Goal: Information Seeking & Learning: Learn about a topic

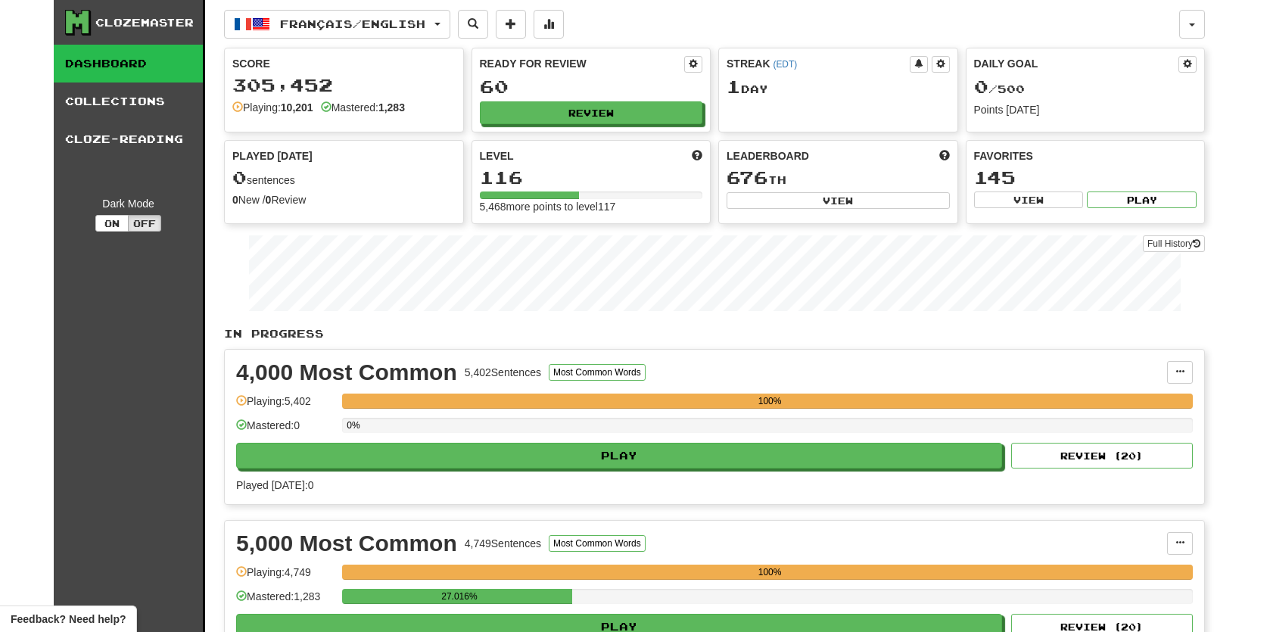
click at [36, 138] on div "Clozemaster Dashboard Collections Cloze-Reading Dark Mode On Off Dashboard Coll…" at bounding box center [635, 448] width 1270 height 897
click at [1195, 67] on button at bounding box center [1187, 64] width 18 height 17
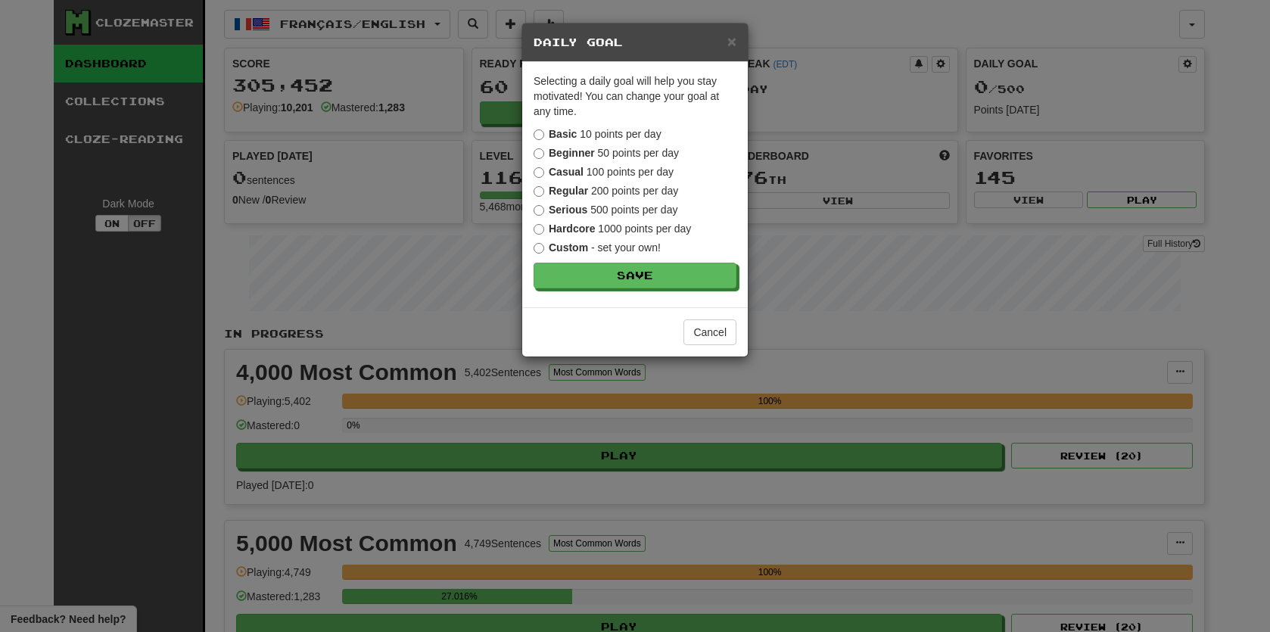
click at [738, 52] on div "× Daily Goal" at bounding box center [634, 42] width 225 height 39
click at [731, 48] on span "×" at bounding box center [731, 41] width 9 height 17
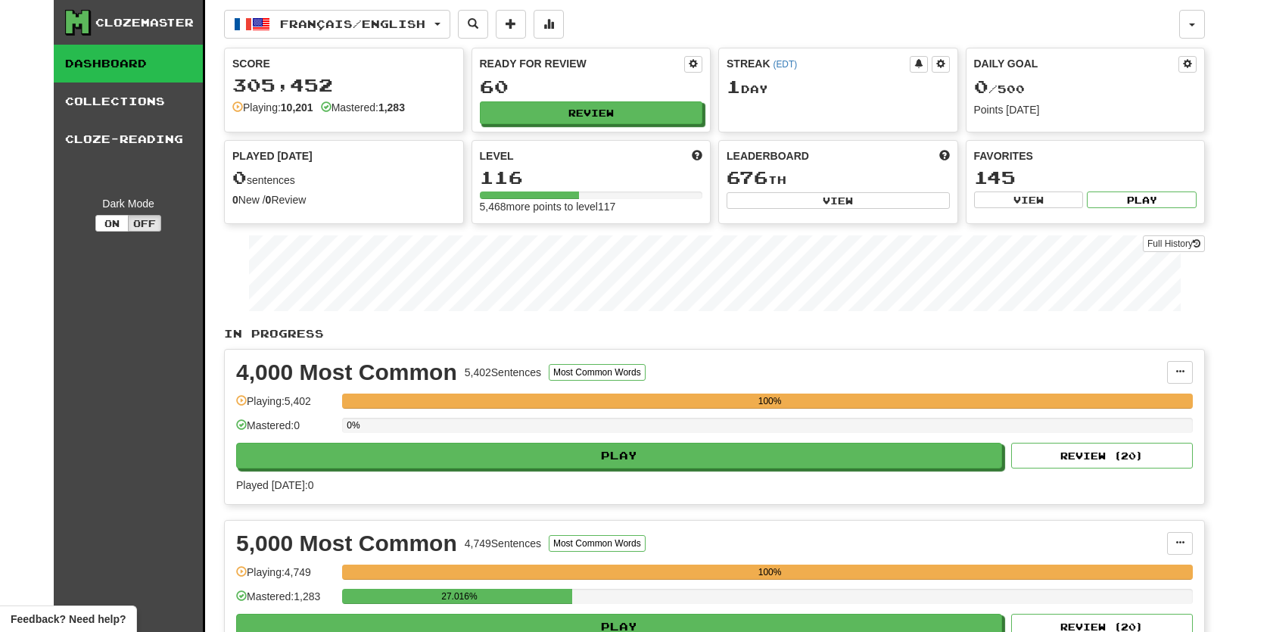
click at [768, 23] on div "Français / English Français / English Streak: 1 Review: 60 Daily Goal: 0 / 500 …" at bounding box center [701, 24] width 955 height 29
drag, startPoint x: 1241, startPoint y: 269, endPoint x: 1241, endPoint y: 253, distance: 15.9
click at [1241, 263] on div "Clozemaster Dashboard Collections Cloze-Reading Dark Mode On Off Dashboard Coll…" at bounding box center [635, 448] width 1270 height 897
click at [288, 401] on div "Playing: 5,402" at bounding box center [285, 405] width 98 height 25
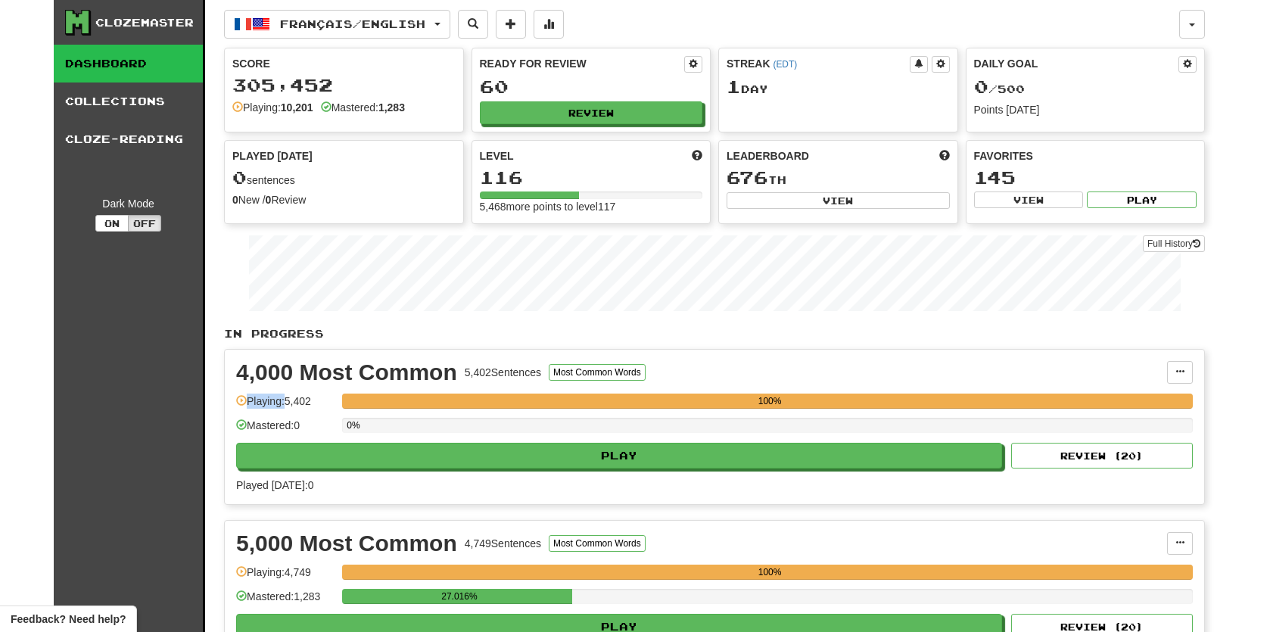
click at [288, 401] on div "Playing: 5,402" at bounding box center [285, 405] width 98 height 25
click at [238, 373] on div "4,000 Most Common" at bounding box center [346, 372] width 221 height 23
drag, startPoint x: 238, startPoint y: 373, endPoint x: 374, endPoint y: 484, distance: 175.4
click at [374, 484] on div "4,000 Most Common 5,402 Sentences Most Common Words Manage Sentences Unpin from…" at bounding box center [714, 427] width 979 height 154
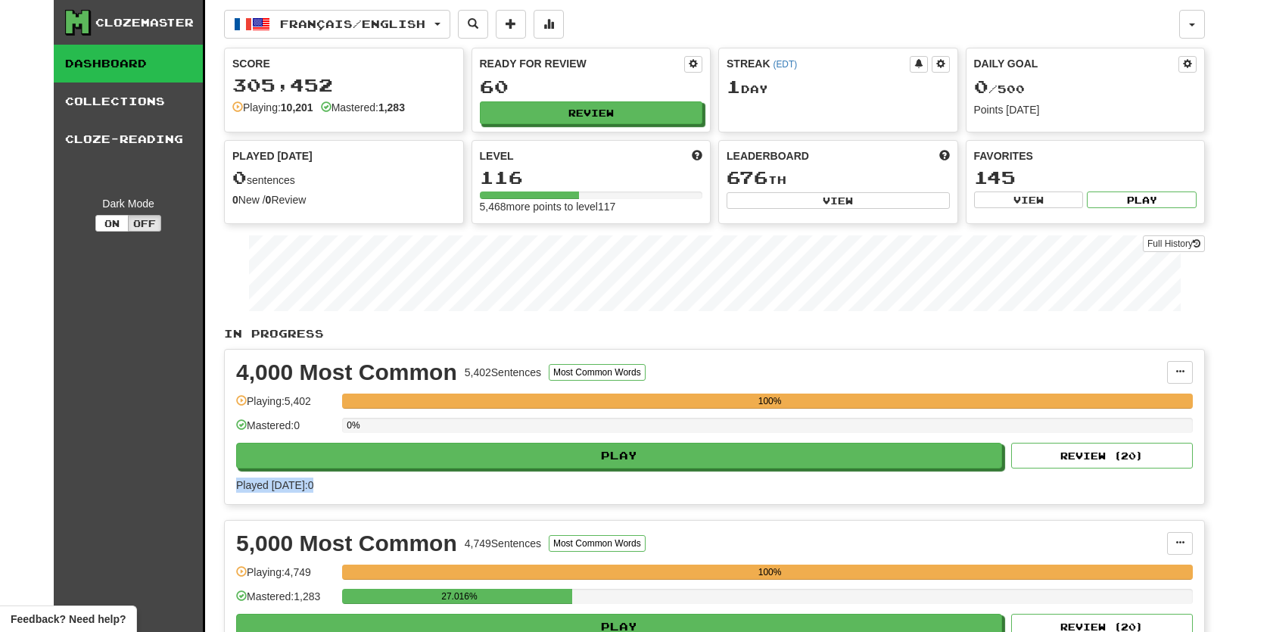
click at [374, 484] on div "Played today: 0" at bounding box center [714, 484] width 956 height 15
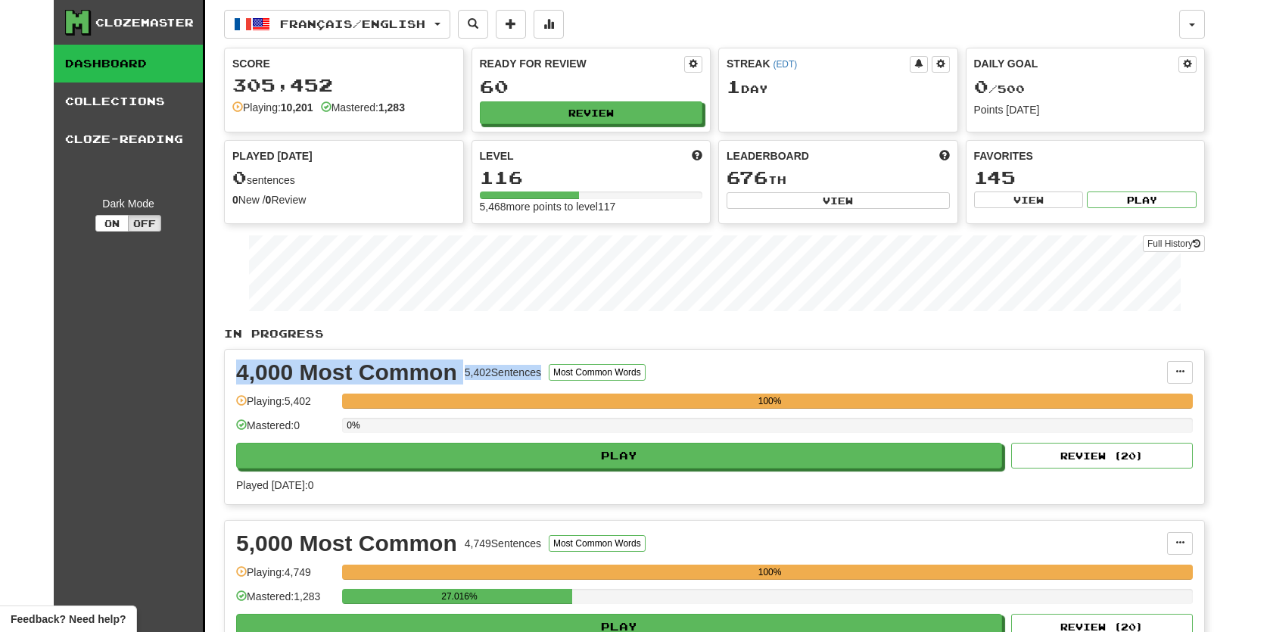
drag, startPoint x: 374, startPoint y: 484, endPoint x: 237, endPoint y: 378, distance: 173.2
click at [237, 378] on div "4,000 Most Common 5,402 Sentences Most Common Words Manage Sentences Unpin from…" at bounding box center [714, 427] width 979 height 154
click at [226, 334] on p "In Progress" at bounding box center [714, 333] width 981 height 15
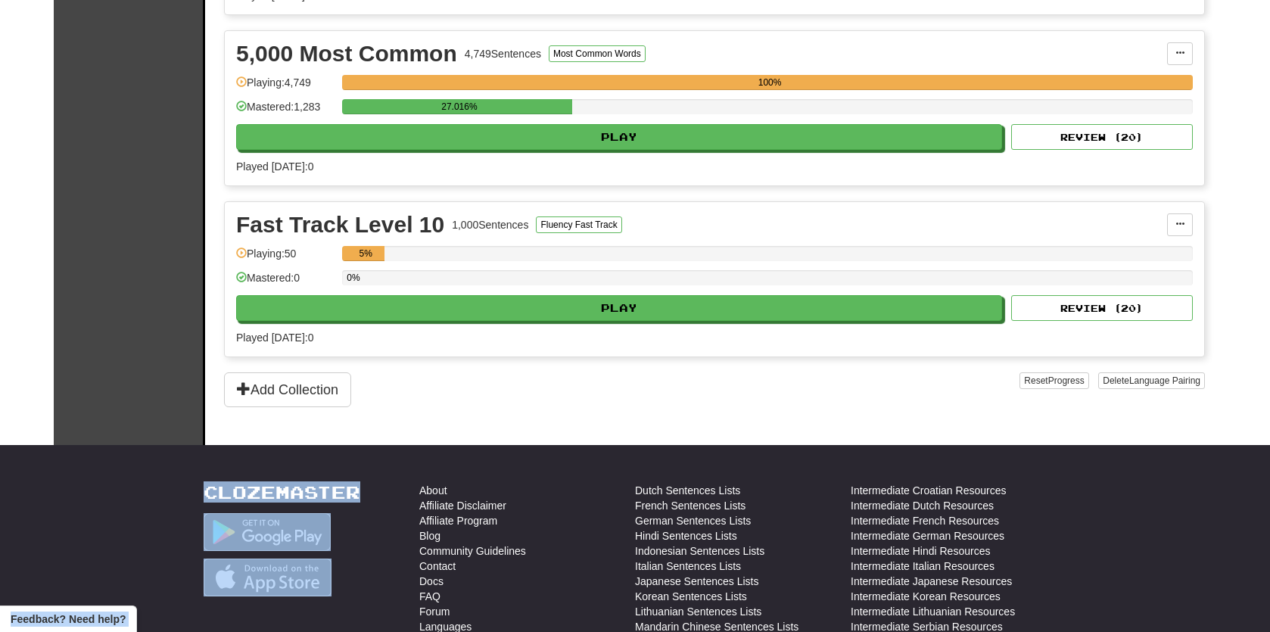
scroll to position [505, 0]
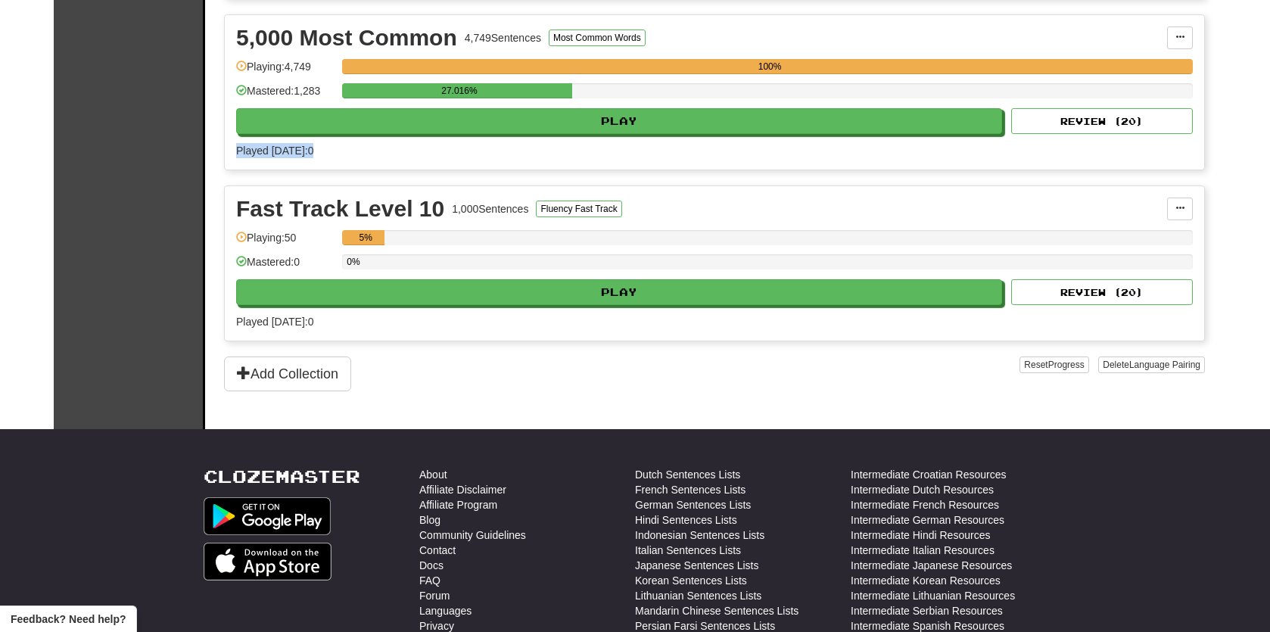
drag, startPoint x: 226, startPoint y: 334, endPoint x: 583, endPoint y: 170, distance: 392.8
click at [583, 170] on div "In Progress 4,000 Most Common 5,402 Sentences Most Common Words Manage Sentence…" at bounding box center [714, 106] width 981 height 571
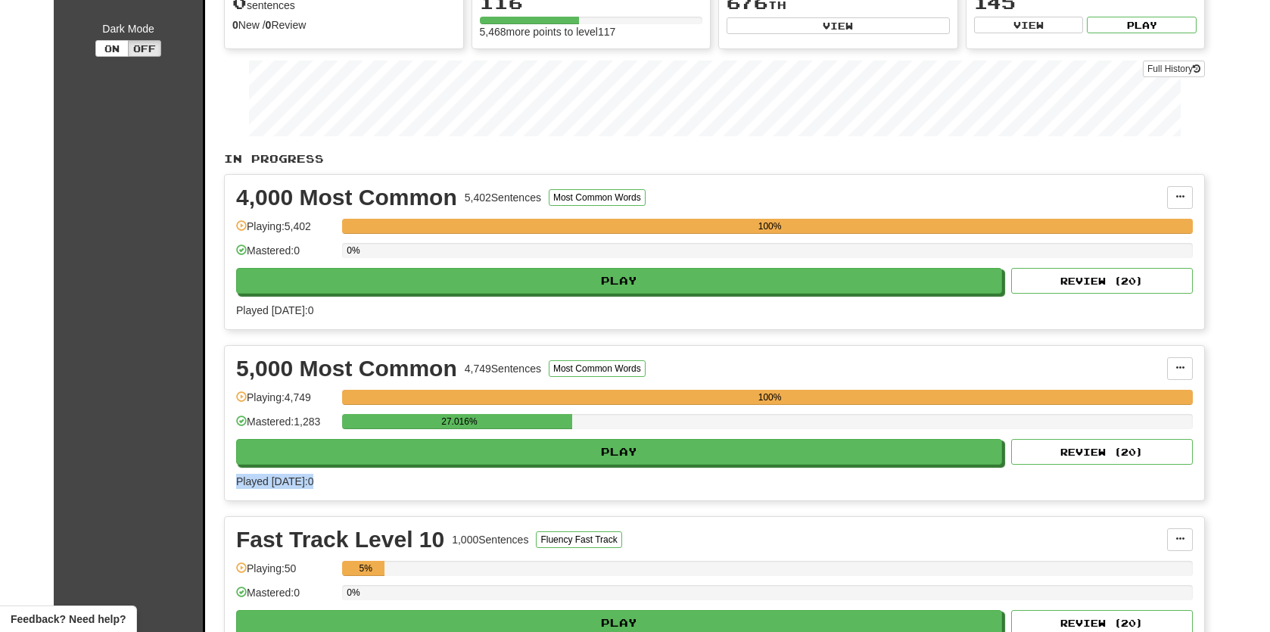
scroll to position [166, 0]
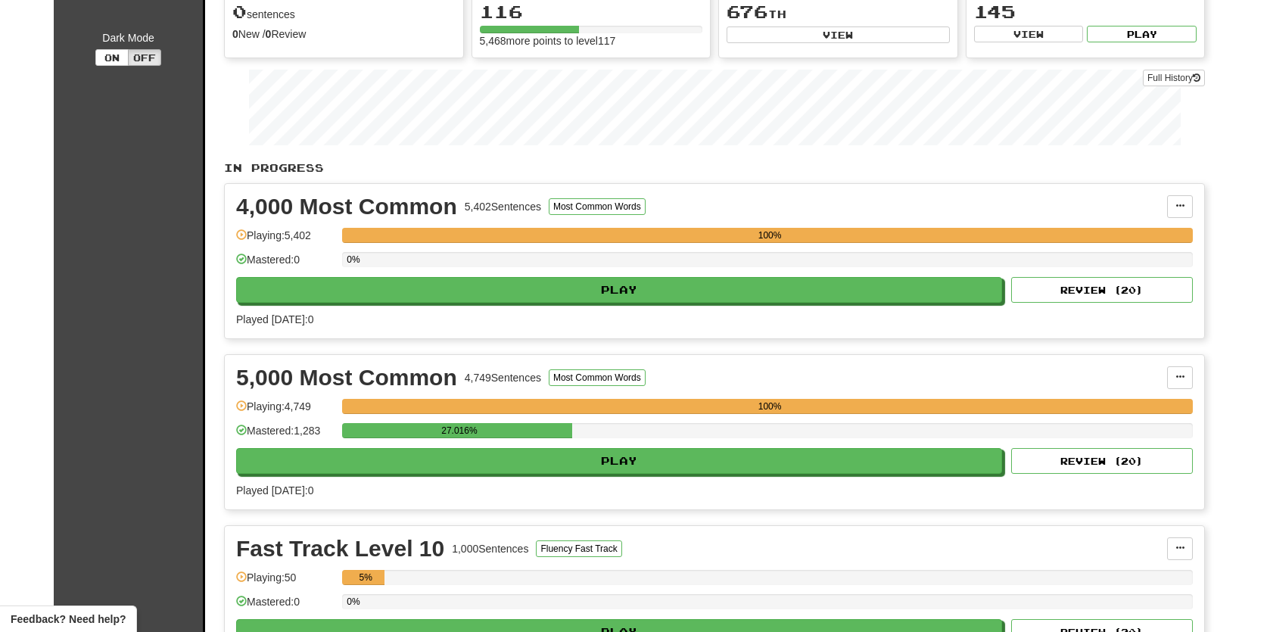
click at [185, 247] on div "Clozemaster Dashboard Collections Cloze-Reading Dark Mode On Off" at bounding box center [129, 301] width 151 height 935
